Goal: Manage account settings

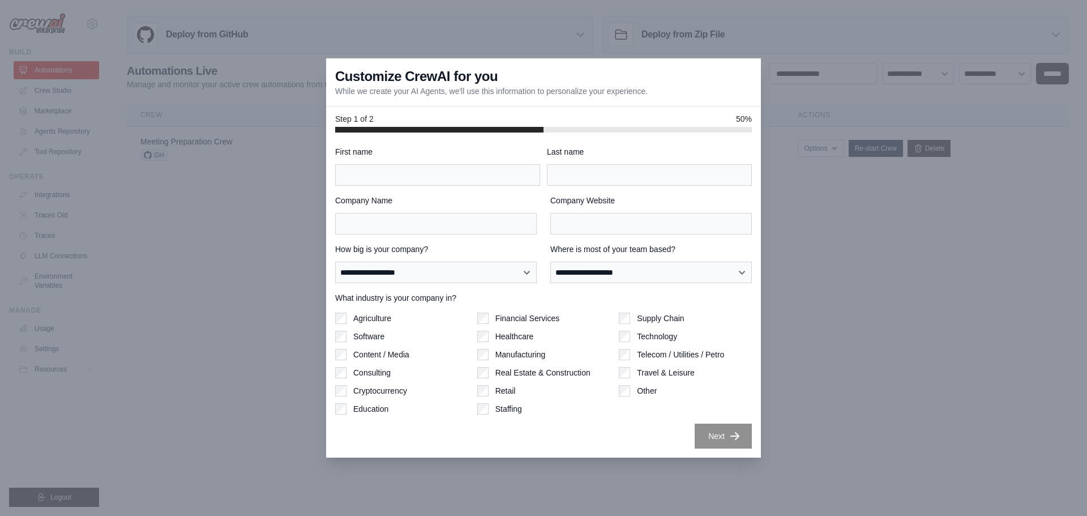
click at [890, 345] on div at bounding box center [543, 258] width 1087 height 516
click at [211, 269] on div at bounding box center [543, 258] width 1087 height 516
drag, startPoint x: 893, startPoint y: 336, endPoint x: 757, endPoint y: 295, distance: 142.2
click at [893, 336] on div at bounding box center [543, 258] width 1087 height 516
click at [229, 211] on div at bounding box center [543, 258] width 1087 height 516
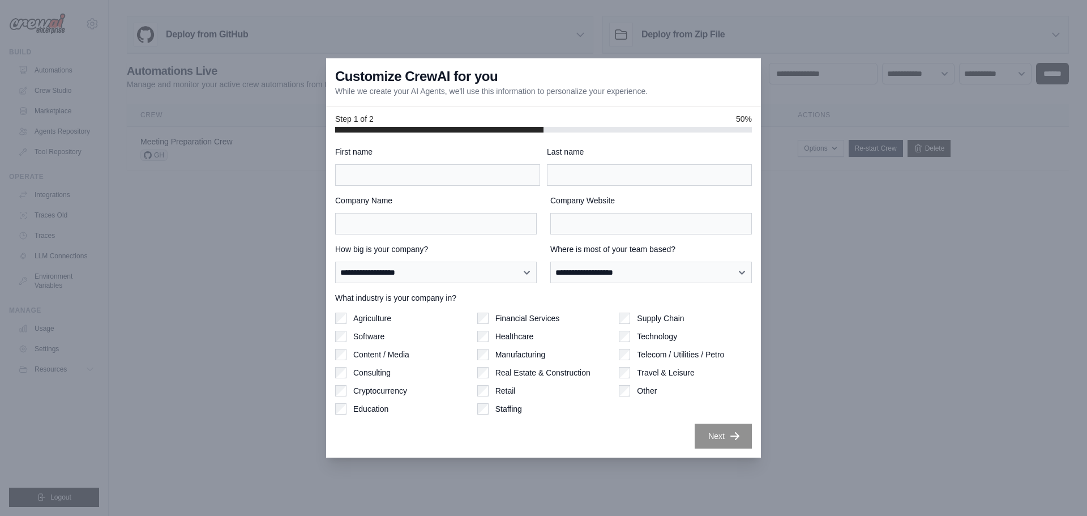
click at [68, 498] on div at bounding box center [543, 258] width 1087 height 516
click at [771, 506] on div at bounding box center [543, 258] width 1087 height 516
click at [122, 482] on div at bounding box center [543, 258] width 1087 height 516
drag, startPoint x: 745, startPoint y: 101, endPoint x: 732, endPoint y: 98, distance: 12.7
click at [735, 99] on div "Customize CrewAI for you While we create your AI Agents, we'll use this informa…" at bounding box center [543, 82] width 435 height 48
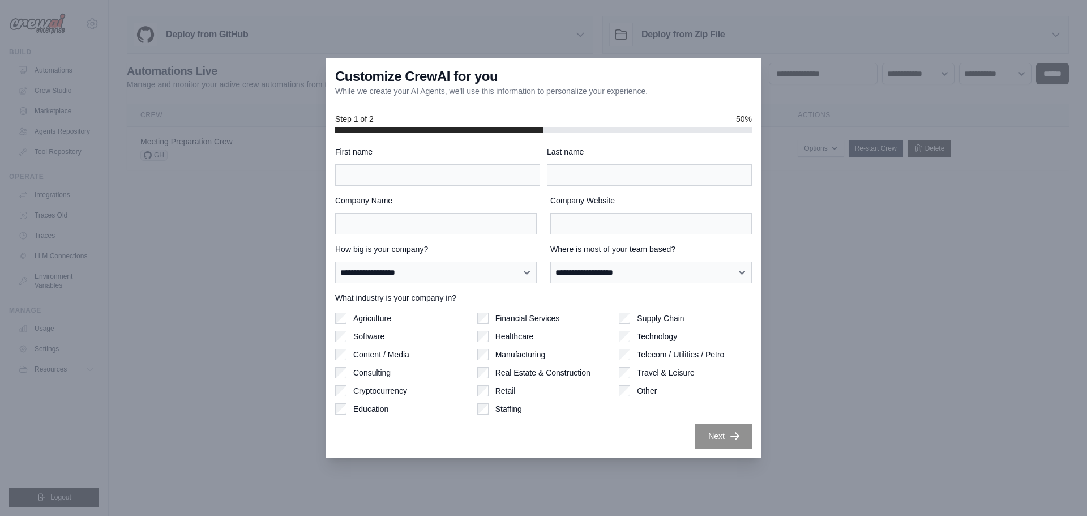
click at [235, 100] on div at bounding box center [543, 258] width 1087 height 516
drag, startPoint x: 236, startPoint y: 1, endPoint x: 159, endPoint y: 247, distance: 257.5
click at [159, 246] on div at bounding box center [543, 258] width 1087 height 516
drag, startPoint x: 854, startPoint y: 465, endPoint x: 733, endPoint y: 436, distance: 123.9
click at [853, 464] on div at bounding box center [543, 258] width 1087 height 516
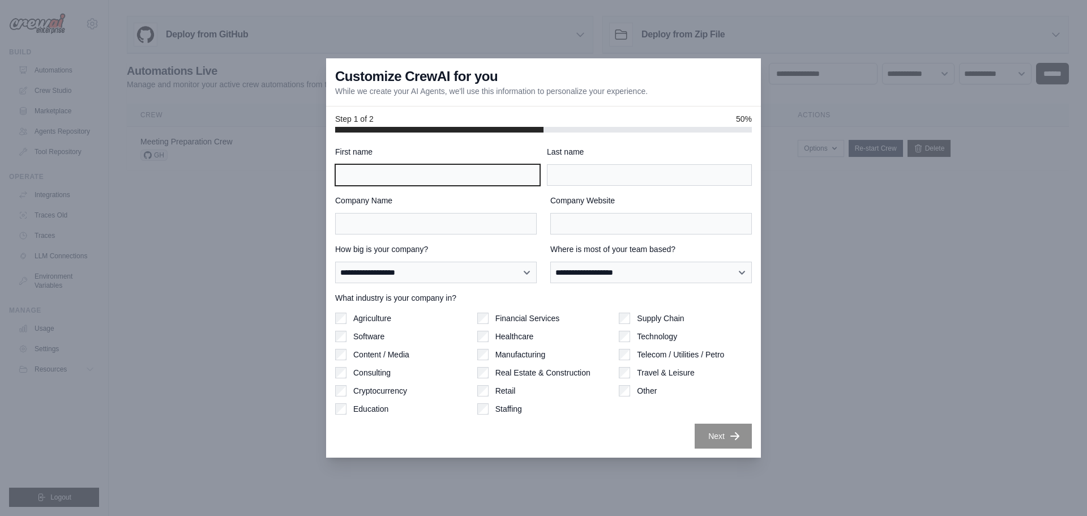
click at [385, 182] on input "First name" at bounding box center [437, 175] width 205 height 22
click at [907, 207] on div at bounding box center [543, 258] width 1087 height 516
